Goal: Task Accomplishment & Management: Complete application form

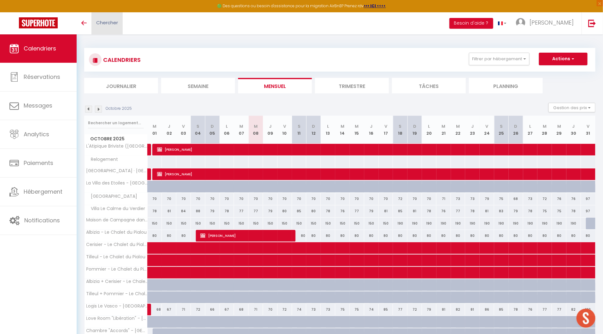
click at [113, 26] on link "Chercher" at bounding box center [107, 23] width 31 height 22
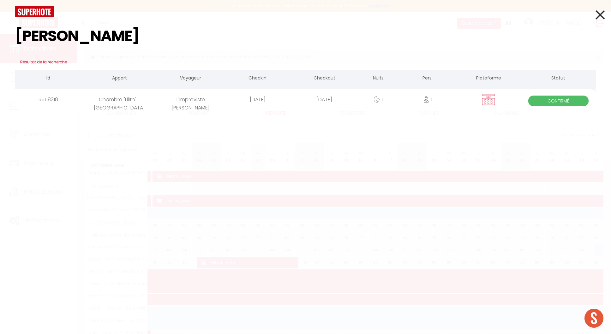
type input "[PERSON_NAME]"
click at [208, 105] on div "L'Improviste [PERSON_NAME]" at bounding box center [190, 99] width 67 height 21
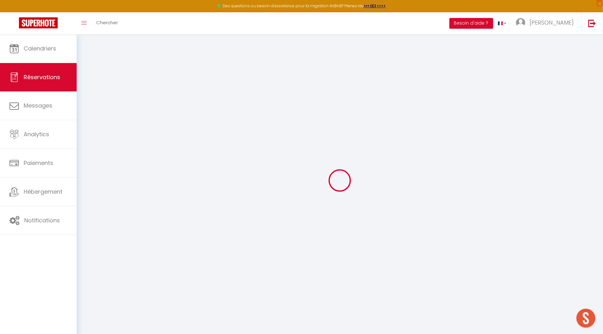
select select
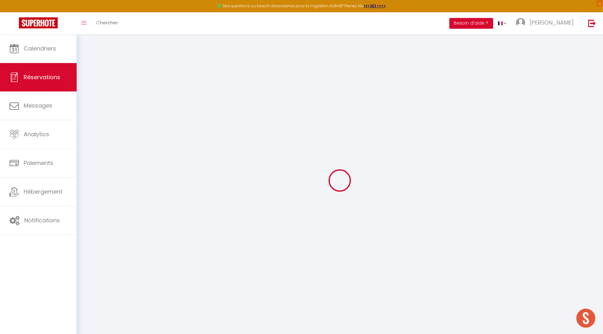
select select
checkbox input "false"
select select
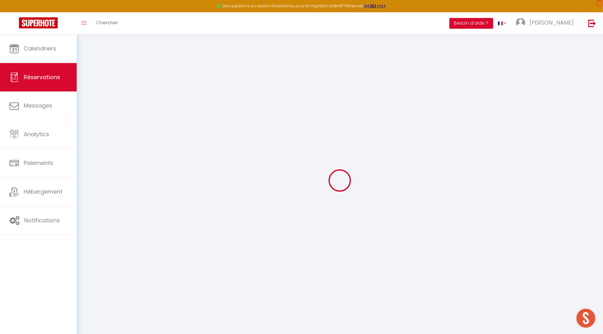
select select
checkbox input "false"
select select
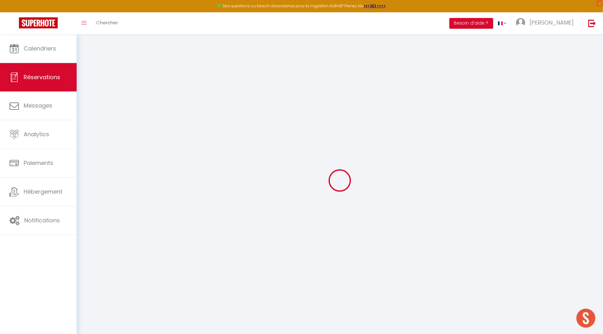
type input "L'Improviste"
type input "[PERSON_NAME]"
type input "[EMAIL_ADDRESS][DOMAIN_NAME]"
type input "0683588368"
type input "19100"
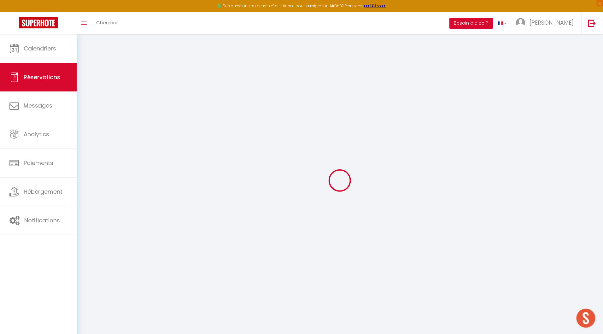
type input "[STREET_ADDRESS]"
type input "BRIVE-LA-GAILLARDE"
select select "FR"
type input "15"
select select "46606"
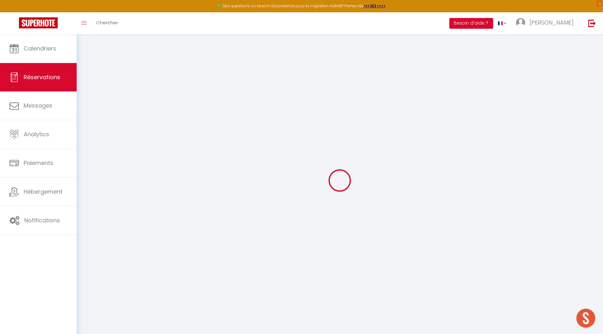
select select "1"
type input "[DATE]"
select select
type input "[PERSON_NAME][DATE]"
select select
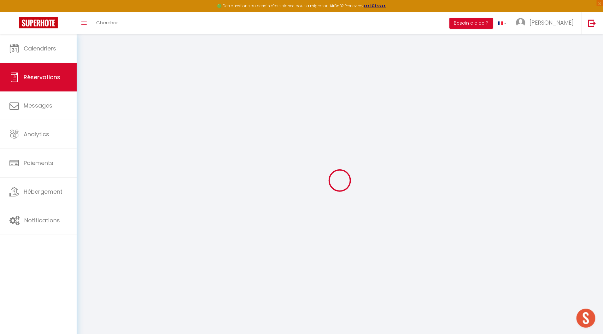
type input "1"
select select "12"
select select
type input "35"
checkbox input "true"
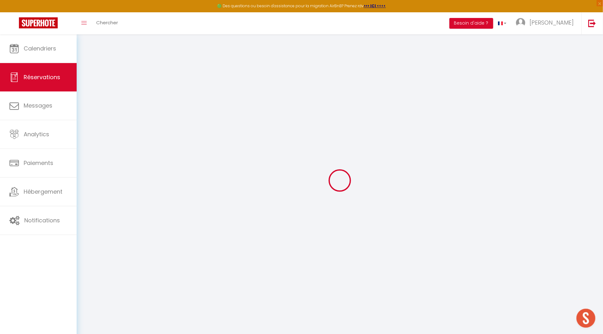
type input "0"
type input "15"
type input "0"
select select
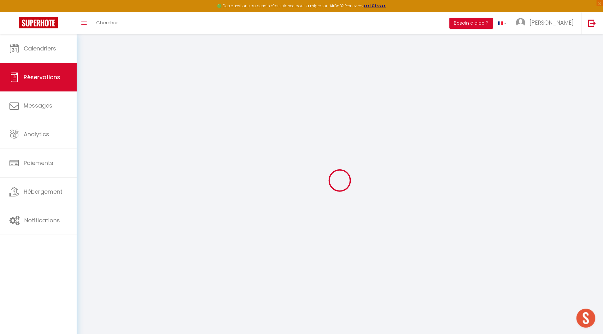
select select
select select "14"
checkbox input "true"
select select
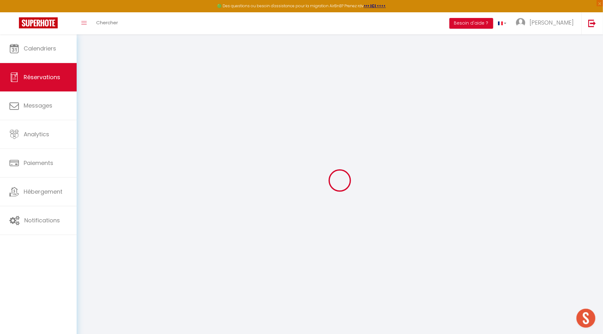
checkbox input "true"
select select
checkbox input "true"
type input "15"
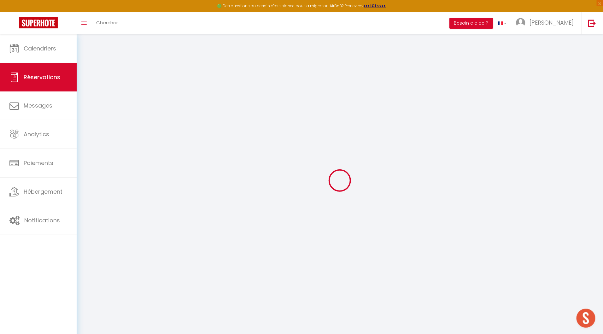
select select
checkbox input "true"
select select
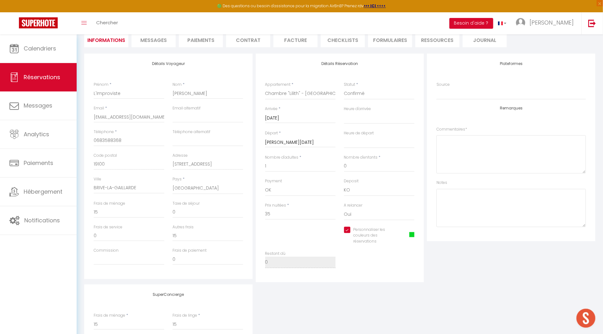
scroll to position [92, 0]
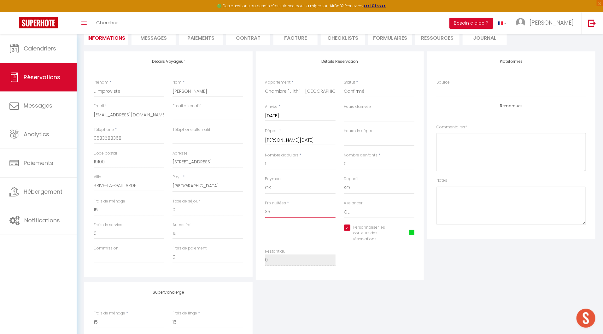
drag, startPoint x: 285, startPoint y: 213, endPoint x: 259, endPoint y: 213, distance: 26.2
click at [259, 213] on div "Détails Réservation Appartement * L'Atipique Briviste ([GEOGRAPHIC_DATA]) [GEOG…" at bounding box center [340, 165] width 168 height 229
type input "4"
select select
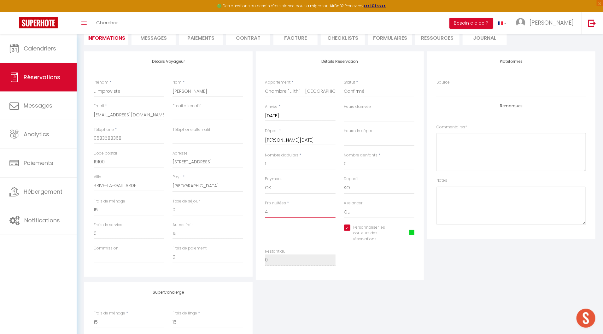
checkbox input "true"
type input "45"
select select
checkbox input "true"
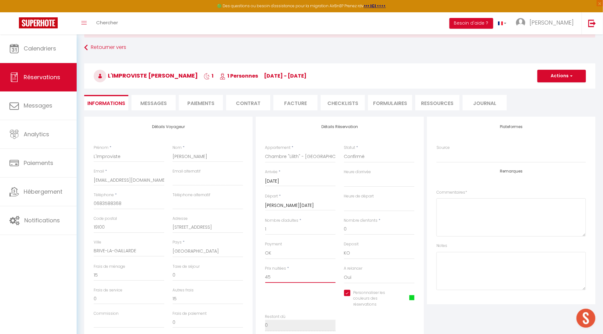
scroll to position [0, 0]
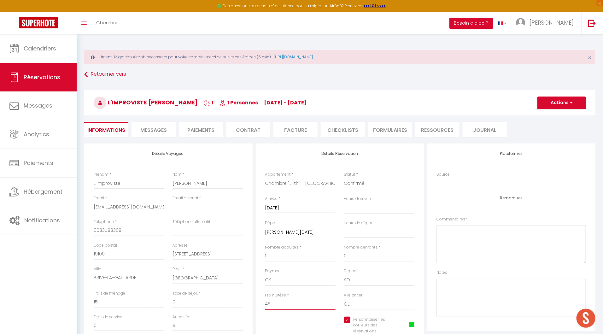
type input "45"
type input "0"
select select
checkbox input "true"
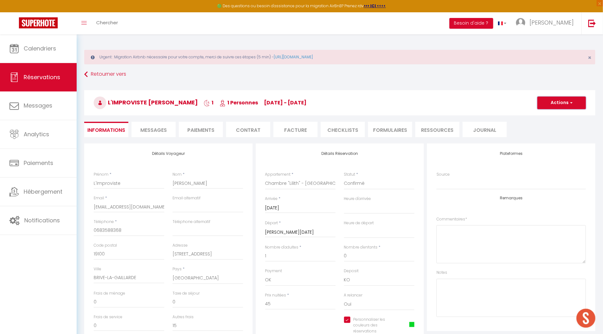
click at [564, 103] on button "Actions" at bounding box center [562, 103] width 49 height 13
click at [554, 115] on link "Enregistrer" at bounding box center [556, 117] width 50 height 8
select select "not_cancelled"
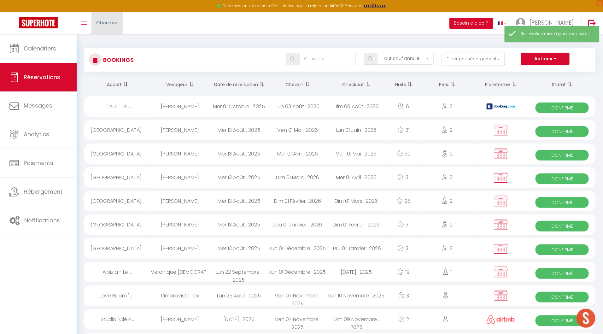
click at [113, 22] on span "Chercher" at bounding box center [107, 22] width 22 height 7
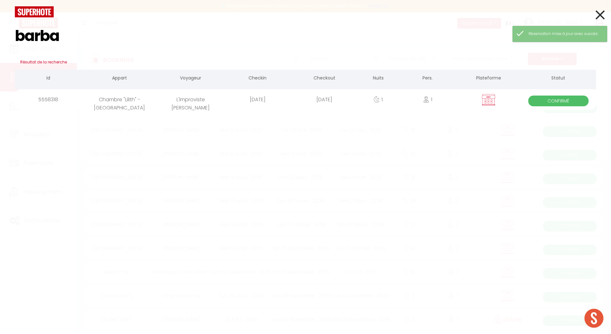
type input "barba"
click at [176, 111] on div "barba Résultat de la recherche Id Appart Voyageur Checkin Checkout Nuits Pers. …" at bounding box center [305, 167] width 611 height 334
click at [178, 105] on div "L'Improviste [PERSON_NAME]" at bounding box center [190, 99] width 67 height 21
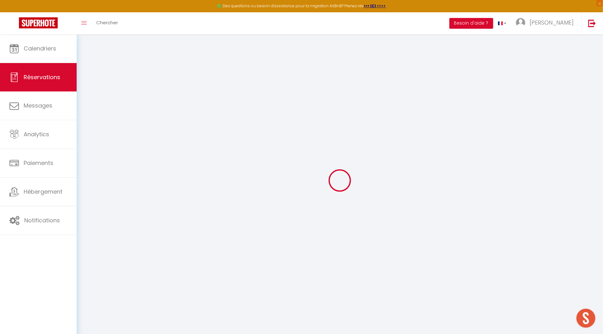
select select
checkbox input "true"
select select
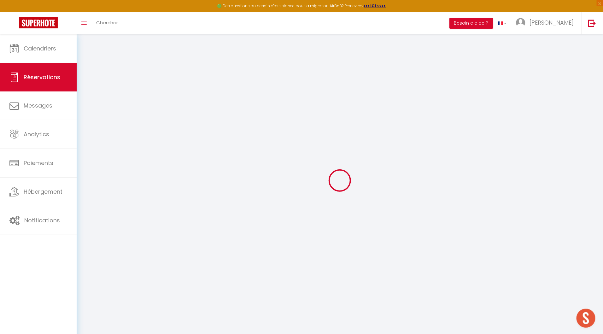
checkbox input "true"
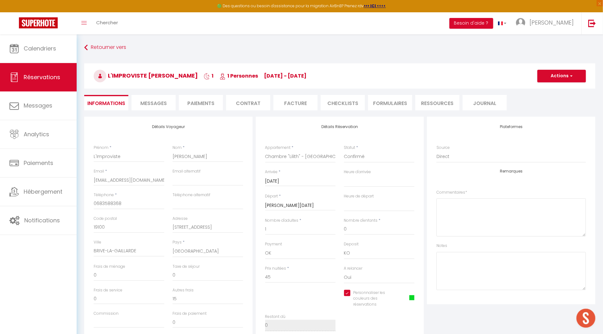
select select
checkbox input "true"
select select
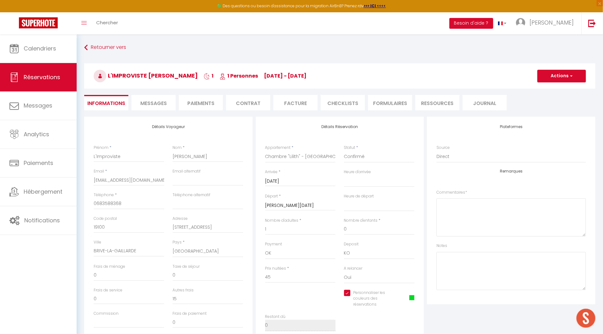
click at [284, 104] on li "Facture" at bounding box center [296, 102] width 44 height 15
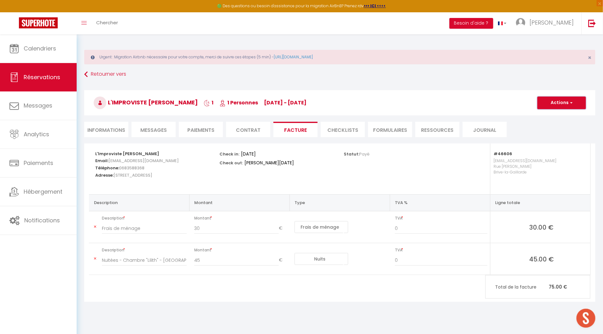
click at [557, 105] on button "Actions" at bounding box center [562, 103] width 49 height 13
click at [549, 141] on link "Copier le lien" at bounding box center [557, 141] width 53 height 8
